Goal: Find specific page/section: Find specific page/section

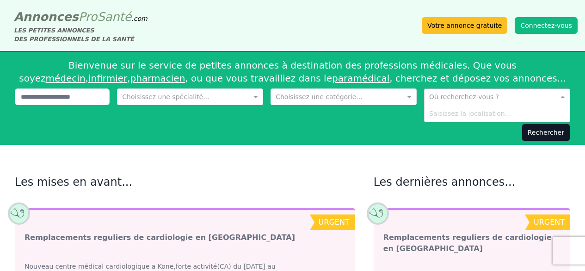
click at [468, 100] on input "text" at bounding box center [488, 95] width 118 height 9
type input "*********"
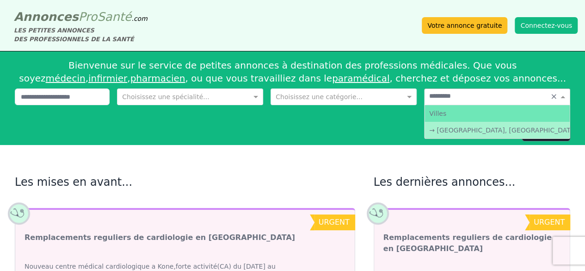
click at [454, 131] on div "→ [GEOGRAPHIC_DATA], [GEOGRAPHIC_DATA]" at bounding box center [497, 130] width 145 height 17
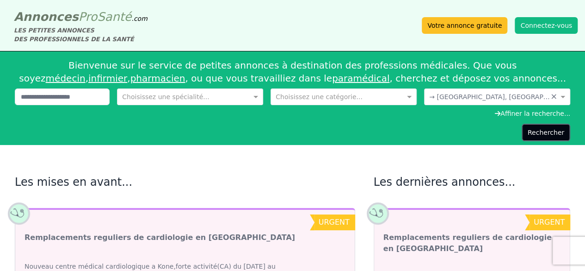
click at [544, 137] on button "Rechercher" at bounding box center [546, 133] width 49 height 18
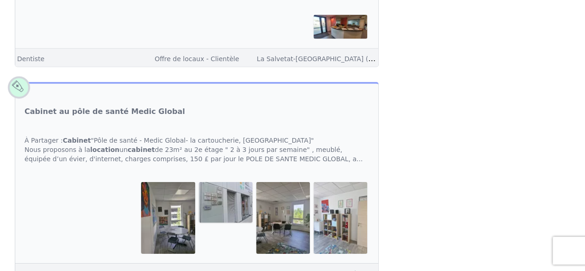
scroll to position [1296, 0]
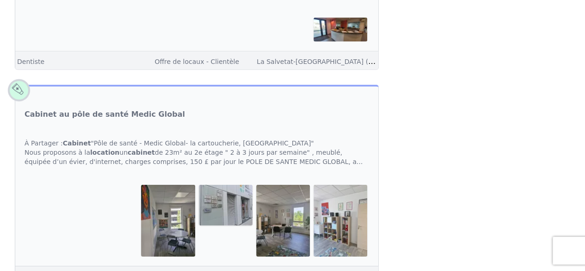
click at [267, 42] on div at bounding box center [197, 30] width 345 height 25
click at [192, 42] on div at bounding box center [197, 30] width 345 height 25
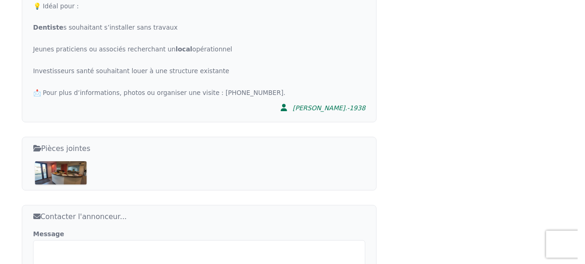
scroll to position [686, 0]
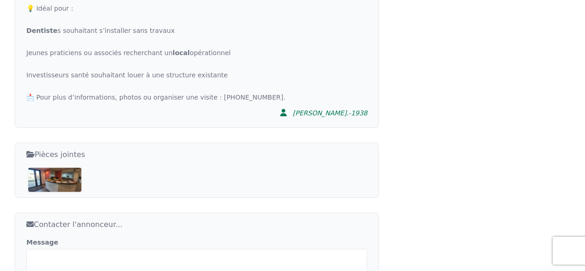
click at [69, 168] on img at bounding box center [54, 180] width 53 height 24
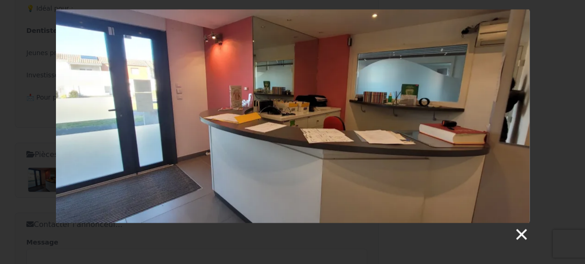
click at [524, 234] on link at bounding box center [521, 234] width 14 height 14
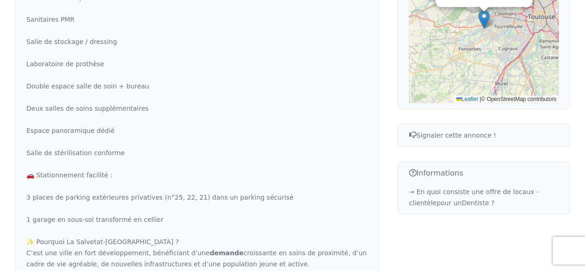
scroll to position [131, 0]
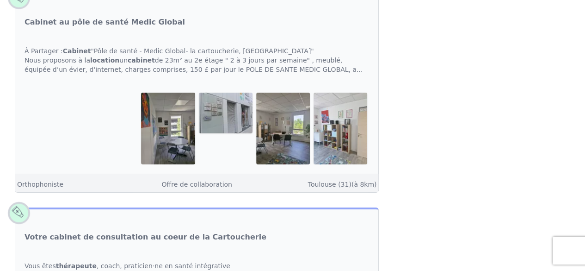
scroll to position [1388, 0]
click at [137, 27] on link "Cabinet au pôle de santé Medic Global" at bounding box center [105, 21] width 161 height 11
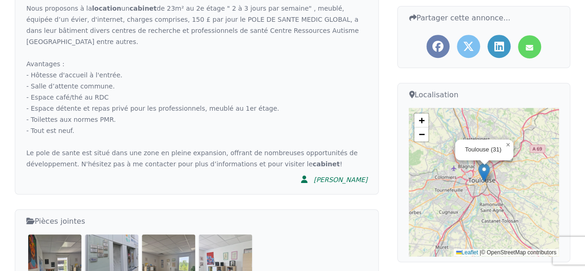
scroll to position [139, 0]
